Goal: Task Accomplishment & Management: Manage account settings

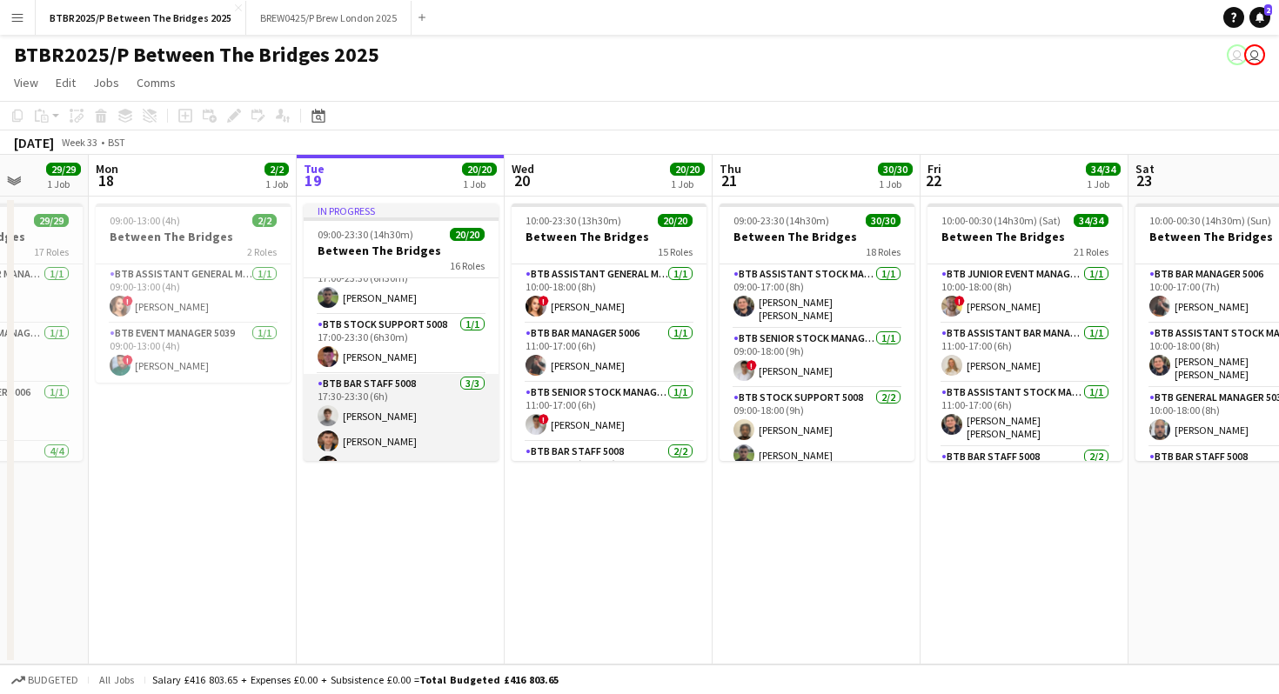
scroll to position [865, 0]
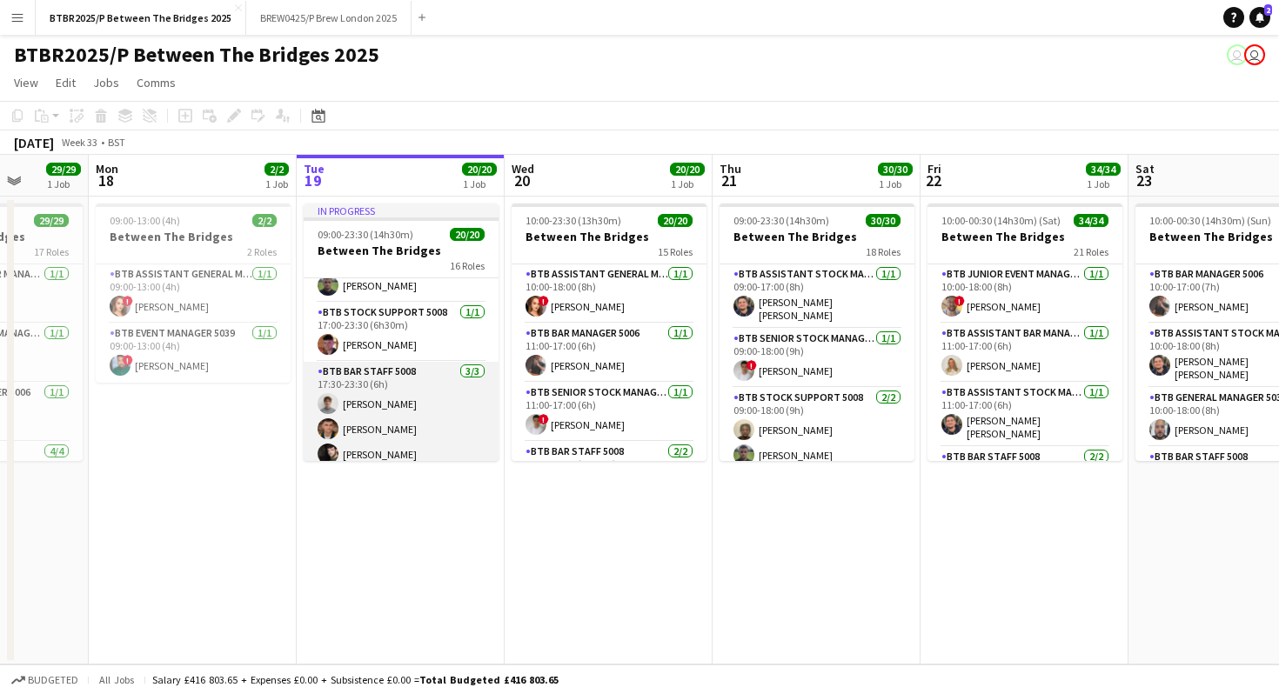
click at [390, 429] on app-card-role "BTB Bar Staff 5008 [DATE] 17:30-23:30 (6h) [PERSON_NAME] [PERSON_NAME] [PERSON_…" at bounding box center [401, 417] width 195 height 110
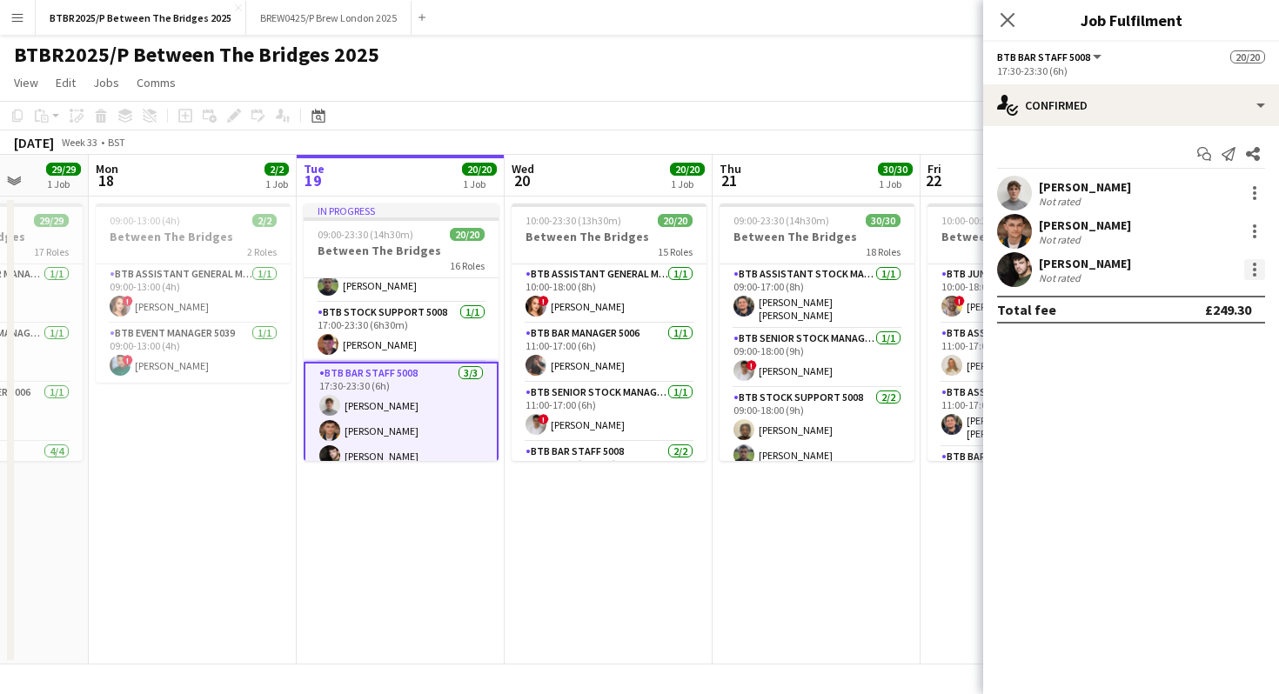
click at [1252, 271] on div at bounding box center [1254, 269] width 21 height 21
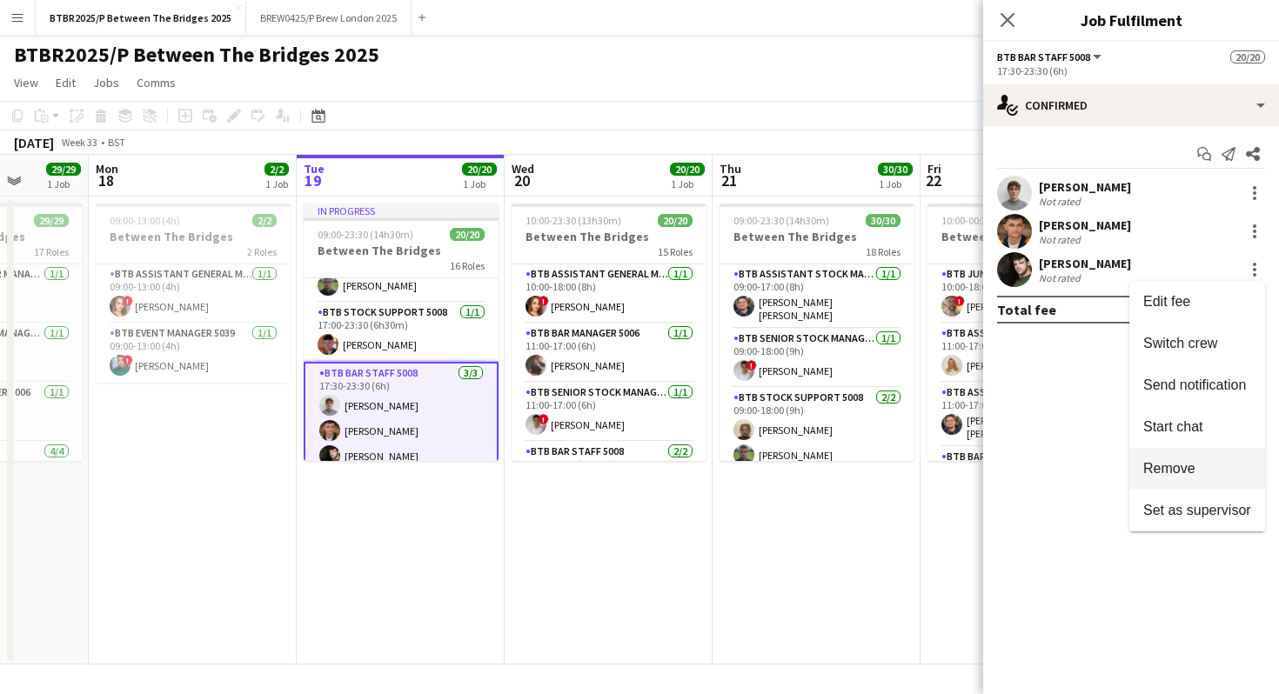
click at [1163, 470] on span "Remove" at bounding box center [1169, 468] width 52 height 15
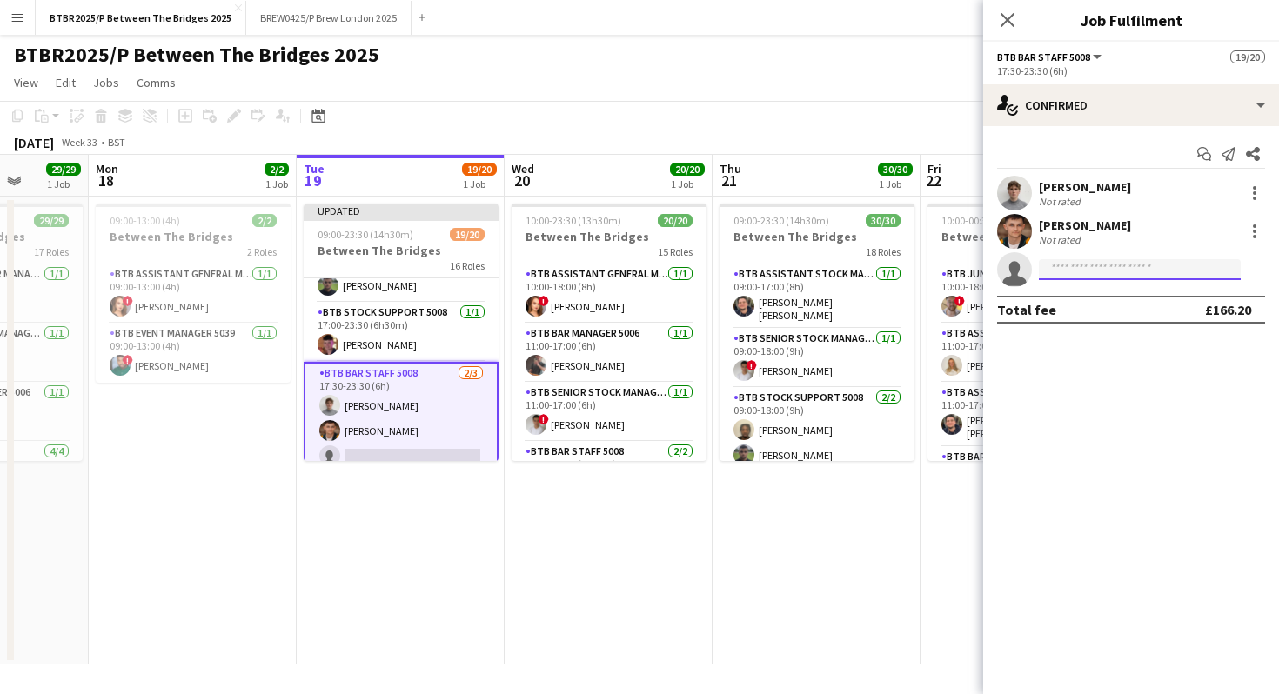
click at [1162, 268] on input at bounding box center [1140, 269] width 202 height 21
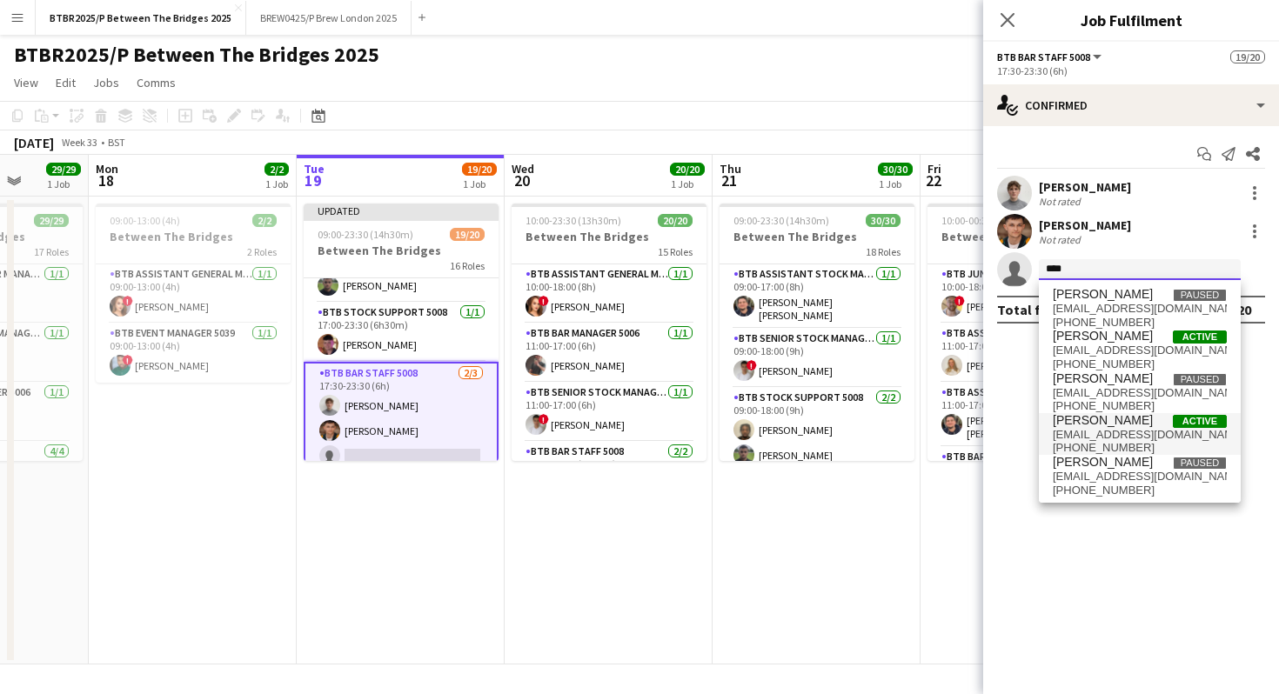
type input "****"
click at [1139, 419] on span "[PERSON_NAME] Active" at bounding box center [1140, 420] width 174 height 15
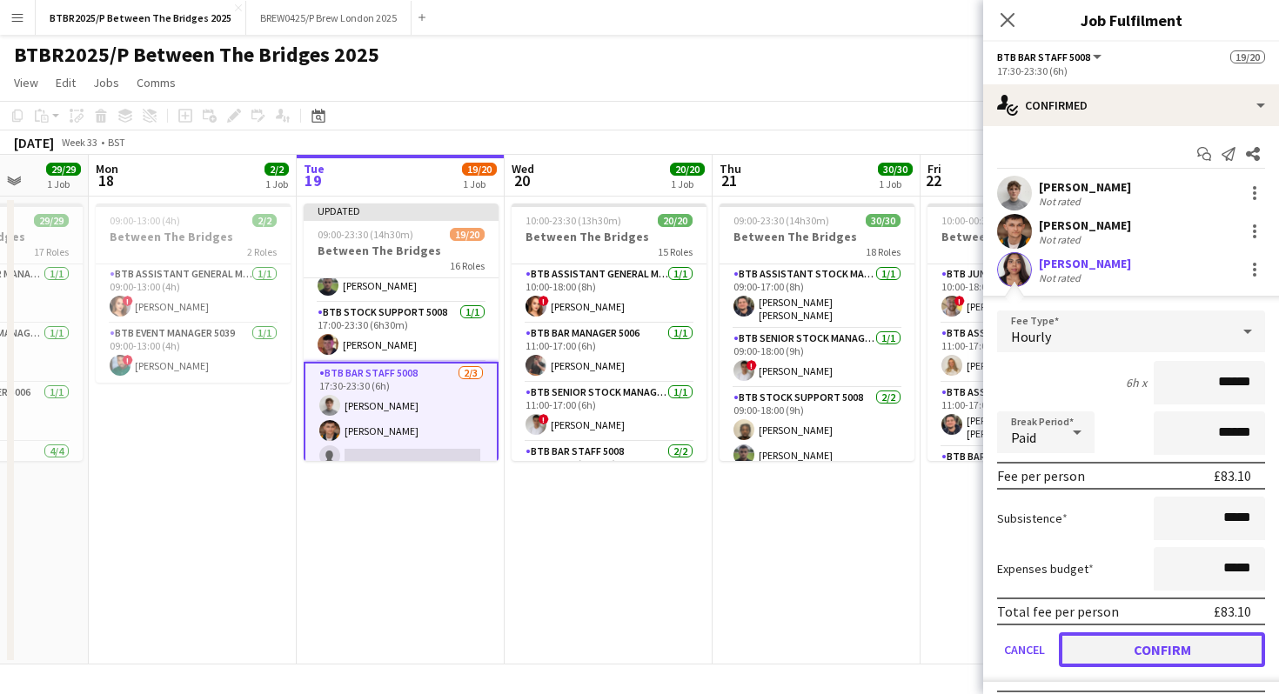
click at [1070, 651] on button "Confirm" at bounding box center [1162, 650] width 206 height 35
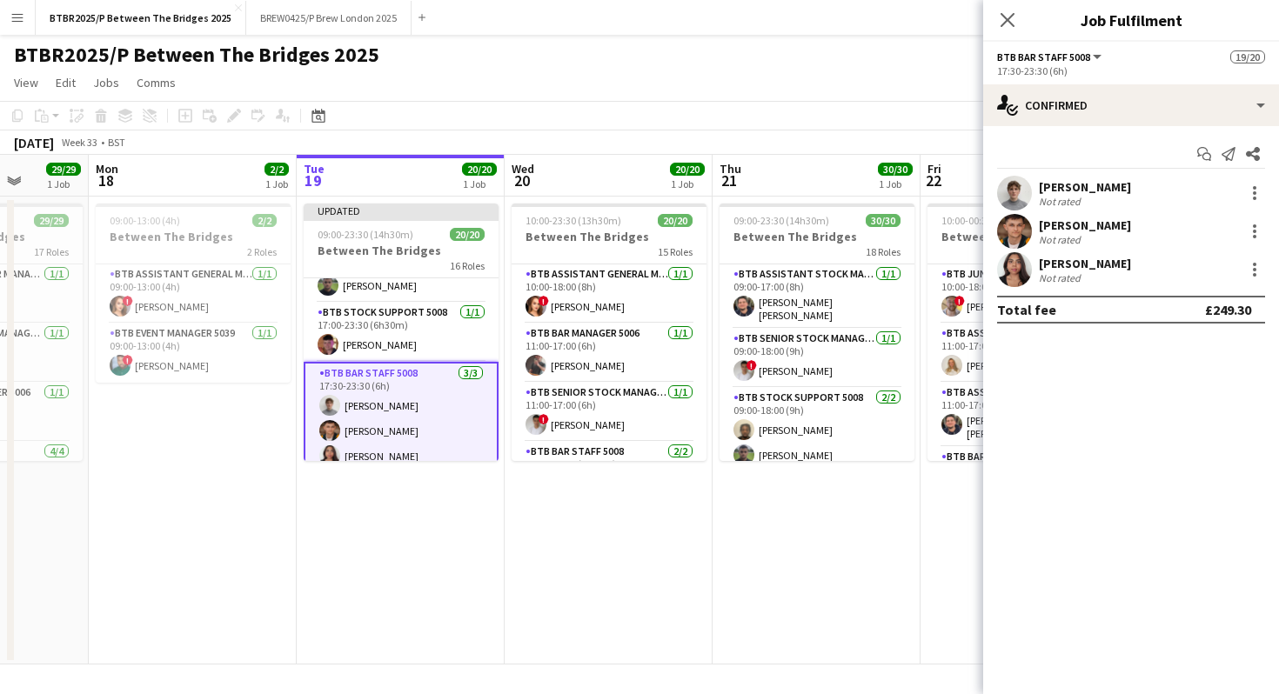
click at [832, 56] on div "BTBR2025/P Between The Bridges 2025 user user" at bounding box center [639, 51] width 1279 height 33
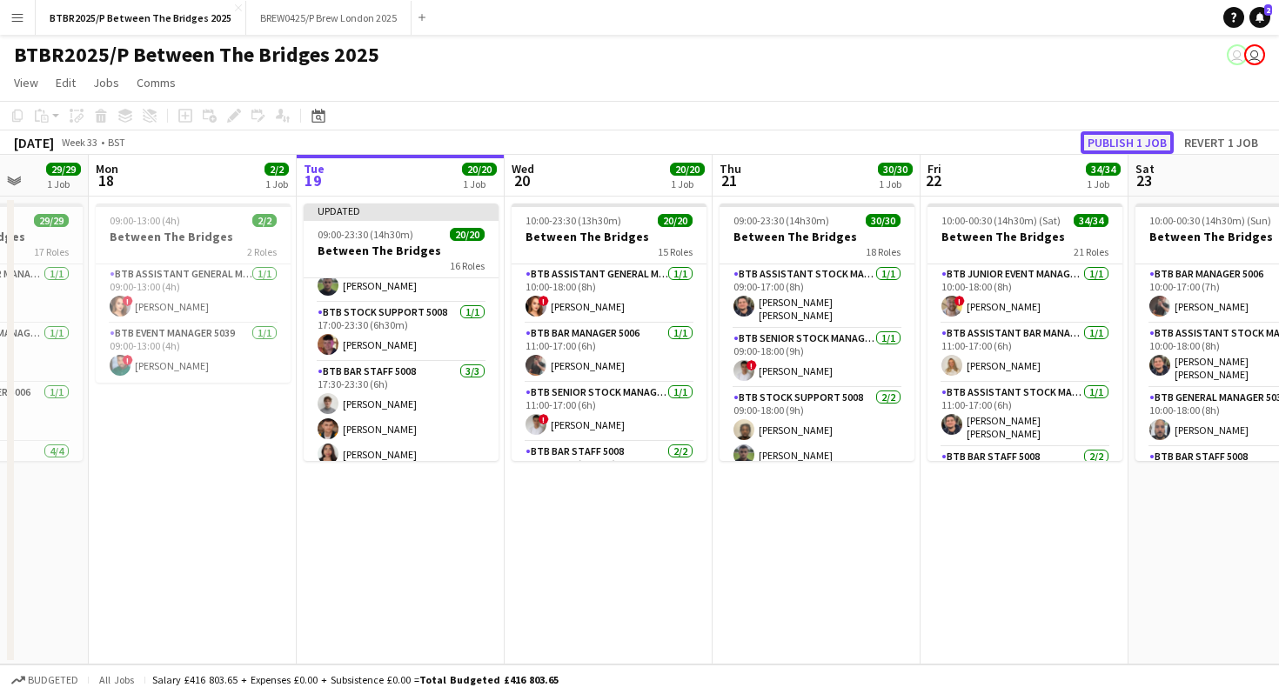
click at [1105, 140] on button "Publish 1 job" at bounding box center [1127, 142] width 93 height 23
